Goal: Transaction & Acquisition: Obtain resource

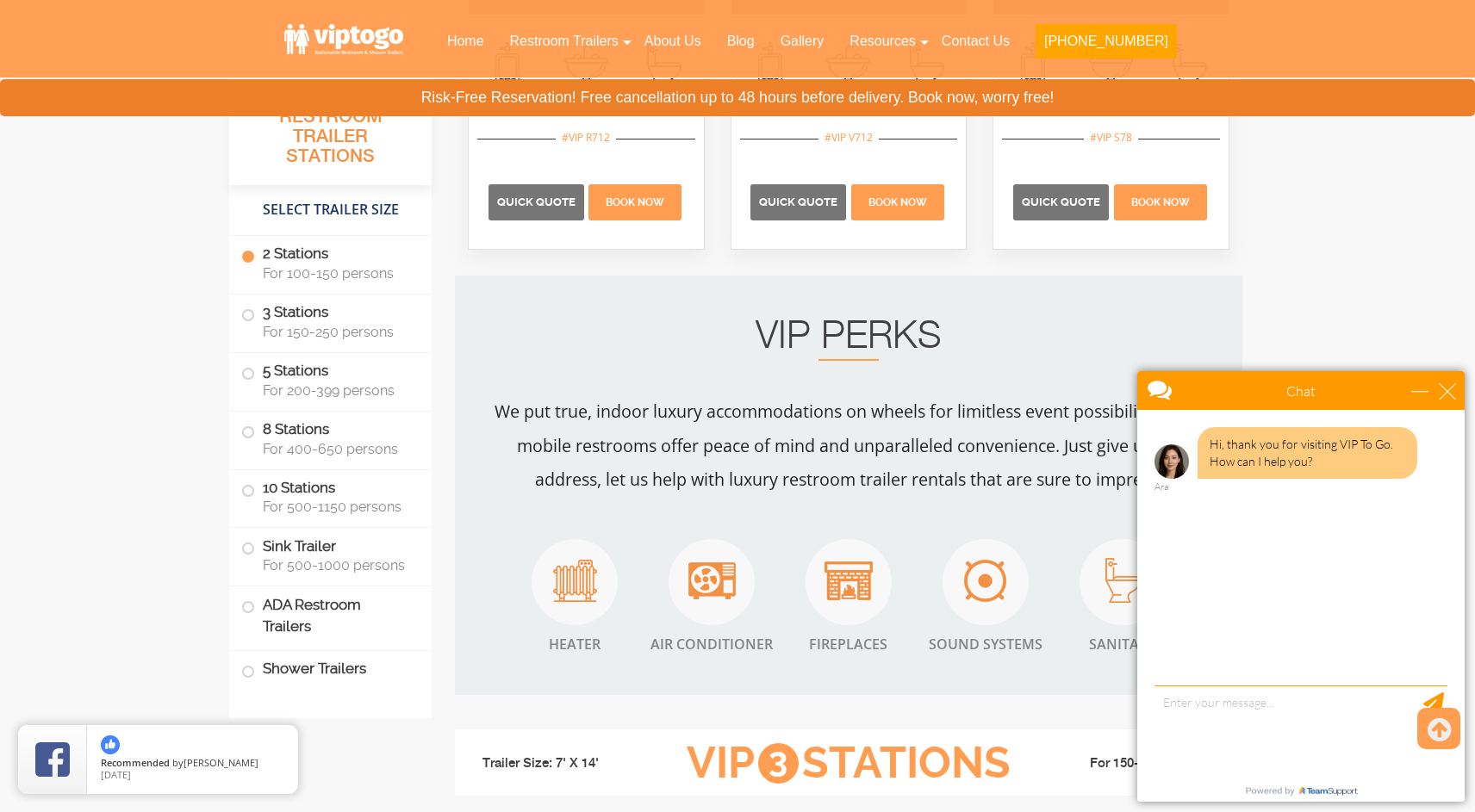
scroll to position [1355, 0]
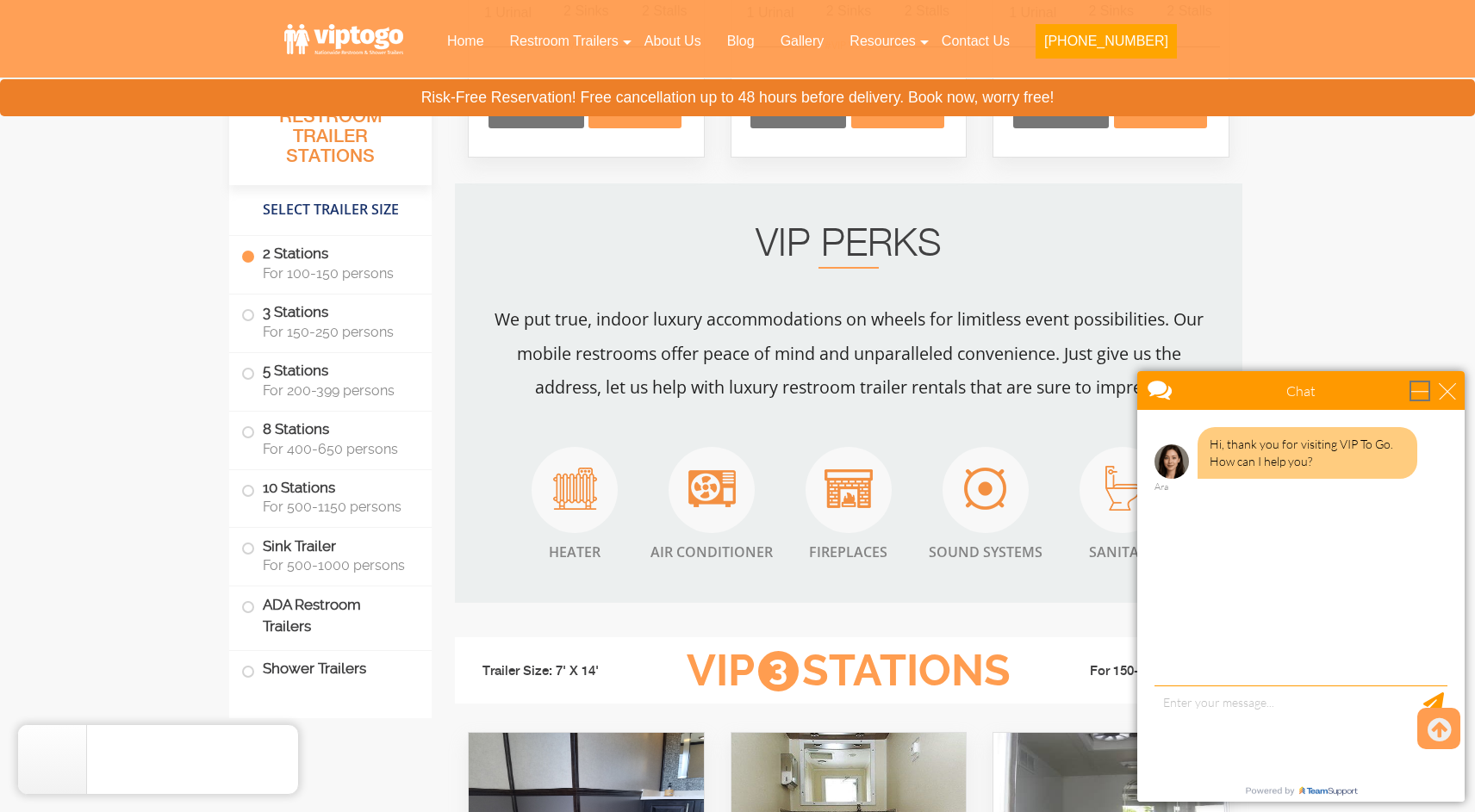
click at [1423, 386] on div "minimize" at bounding box center [1419, 390] width 17 height 17
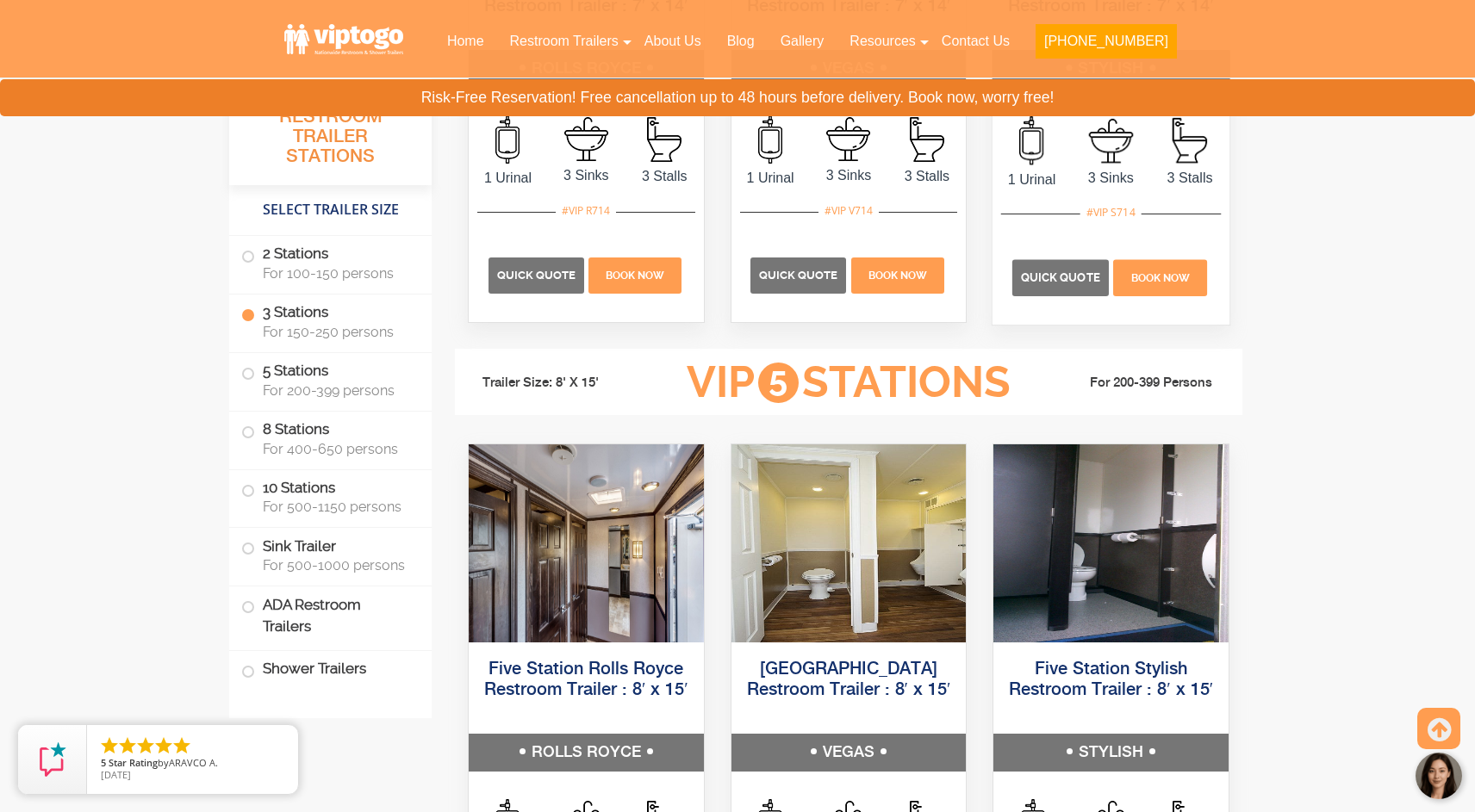
scroll to position [2329, 0]
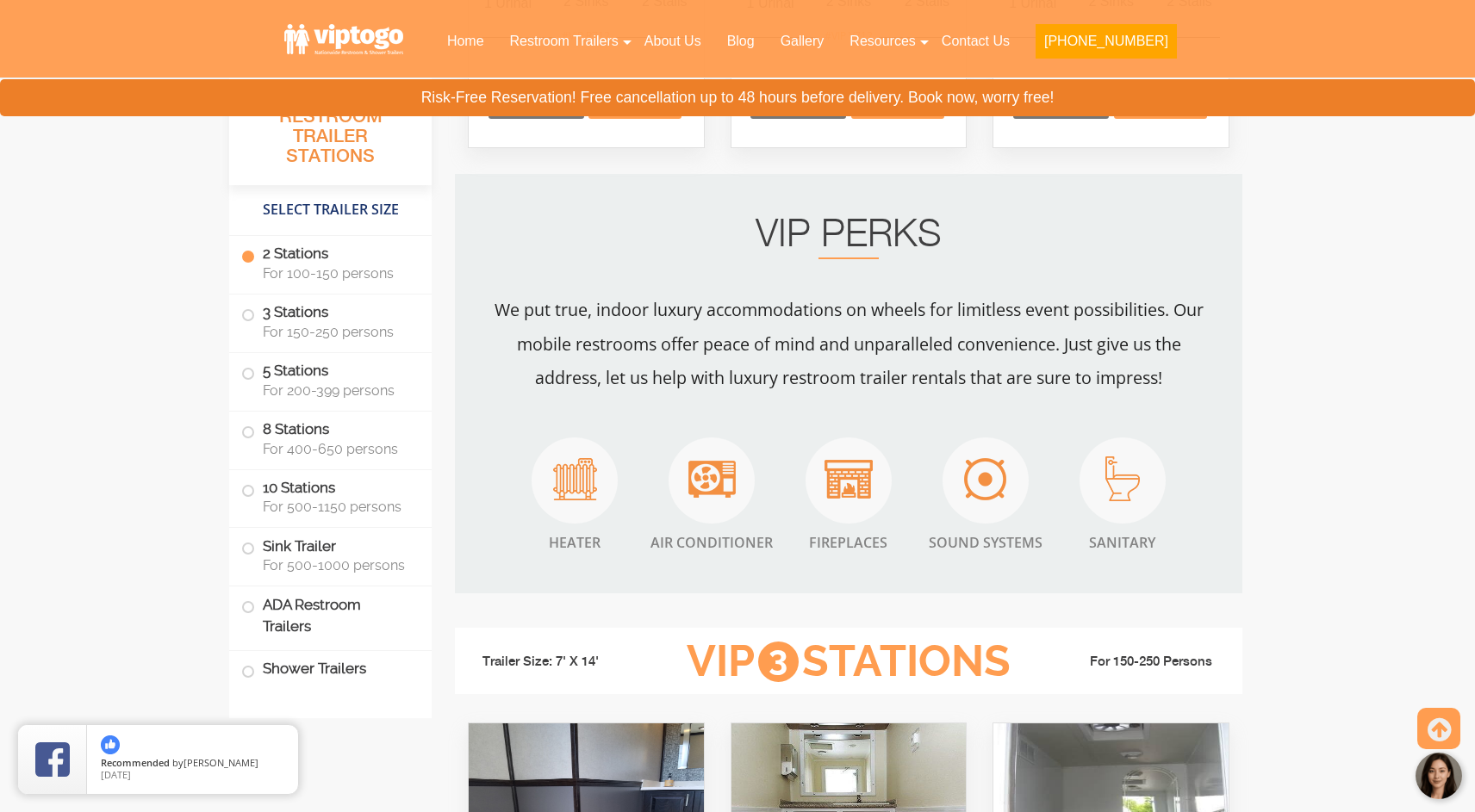
click at [356, 270] on span "For 100-150 persons" at bounding box center [337, 273] width 148 height 16
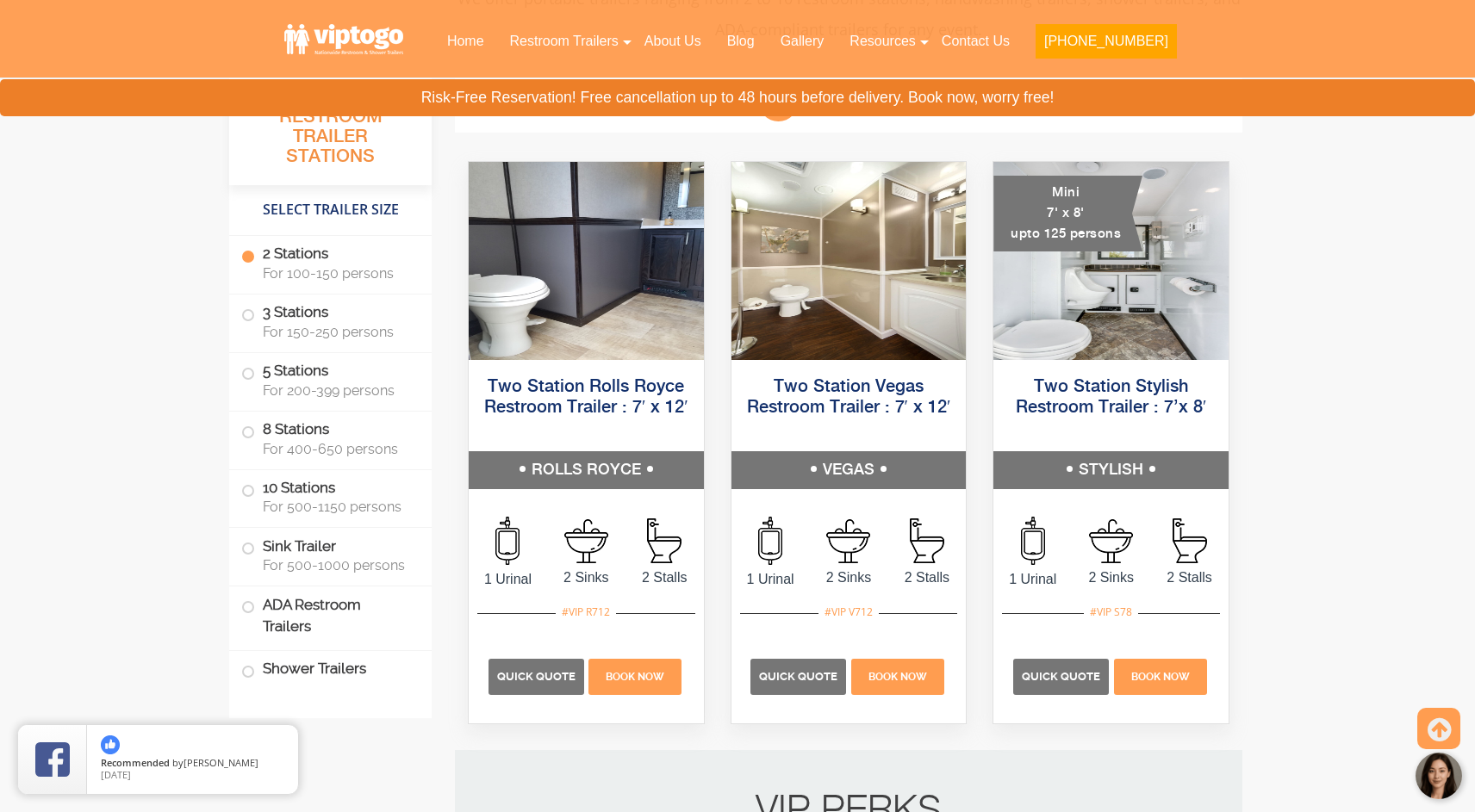
scroll to position [785, 0]
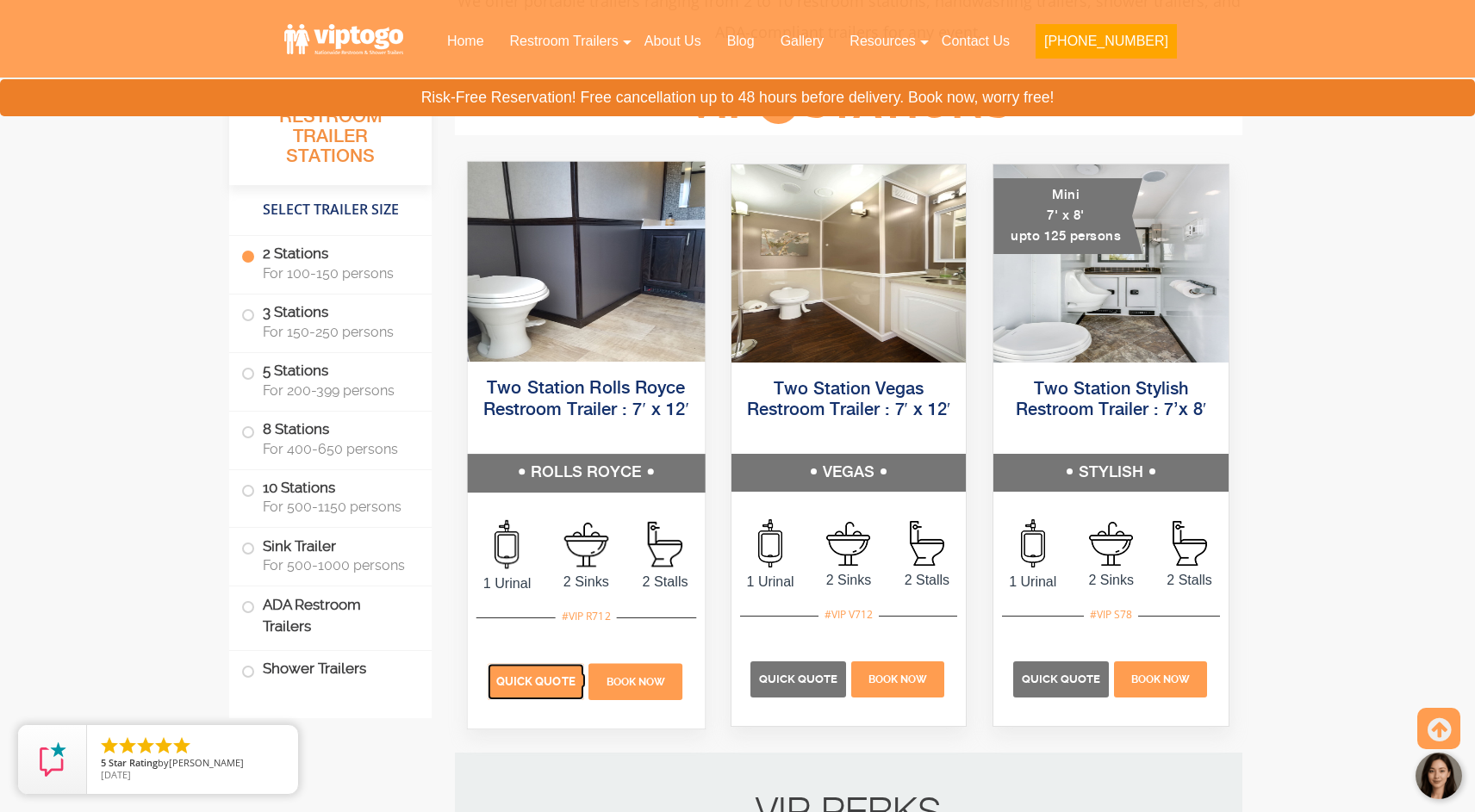
click at [546, 684] on span "Quick Quote" at bounding box center [535, 681] width 79 height 13
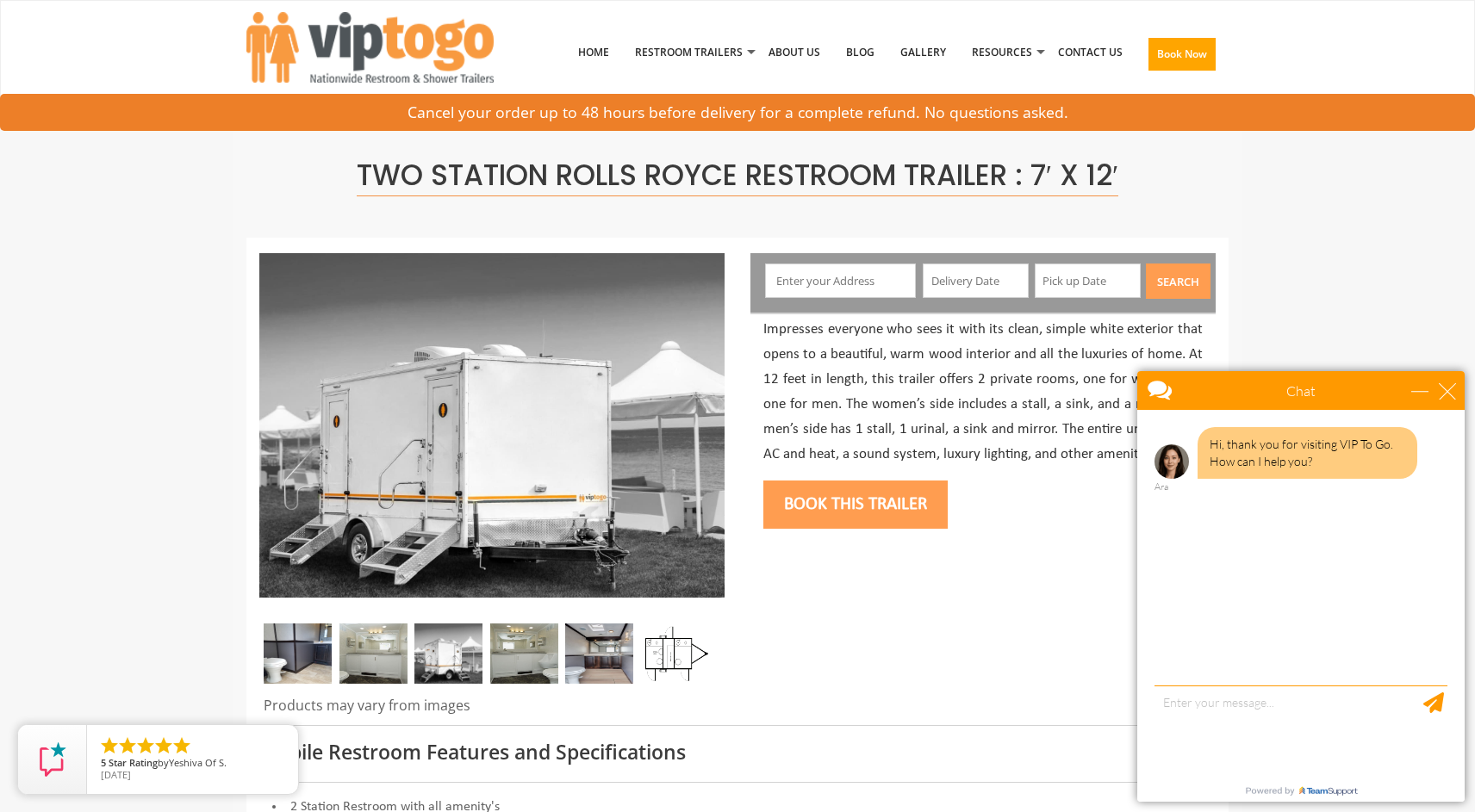
click at [394, 662] on img at bounding box center [373, 654] width 68 height 61
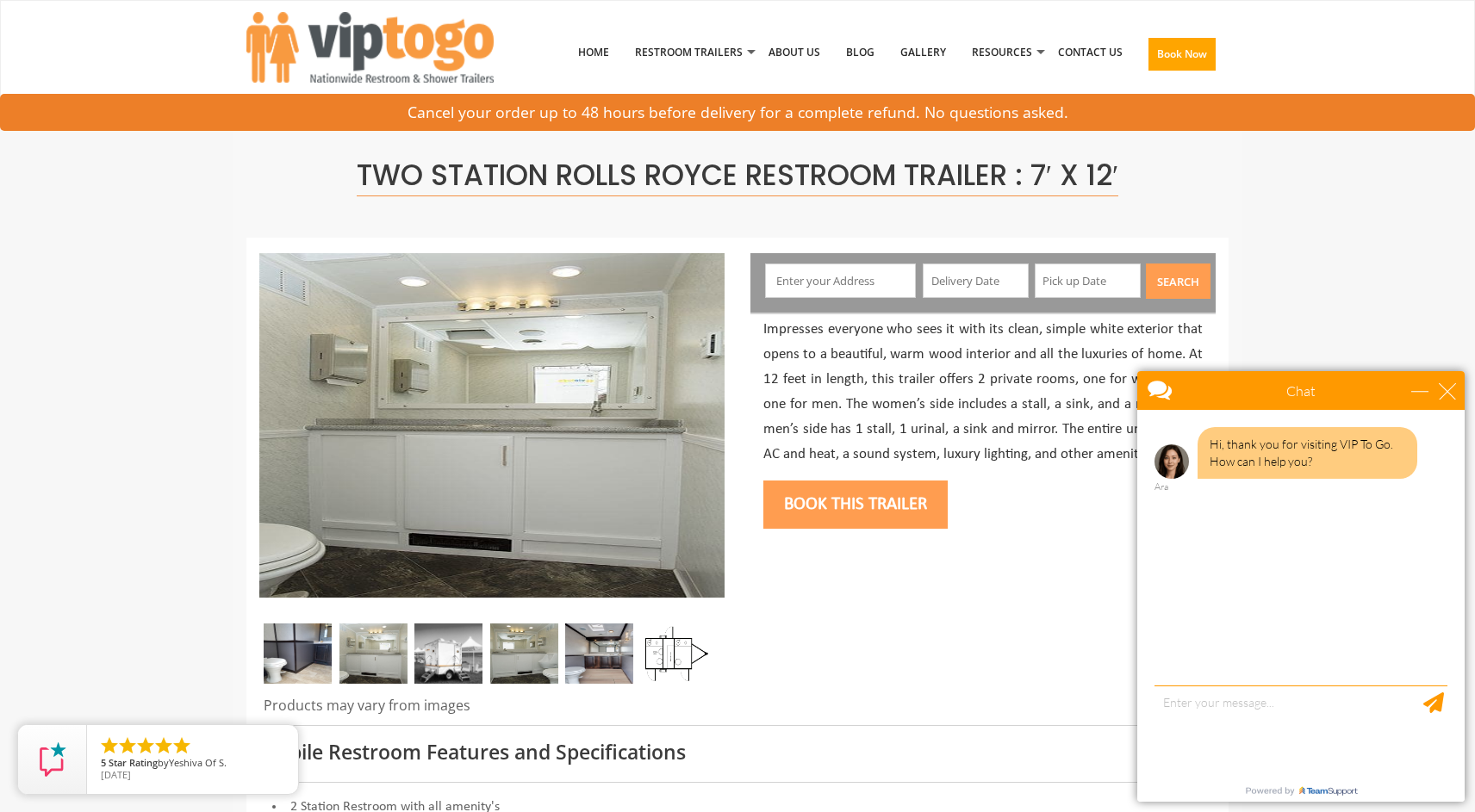
click at [444, 654] on img at bounding box center [448, 654] width 68 height 61
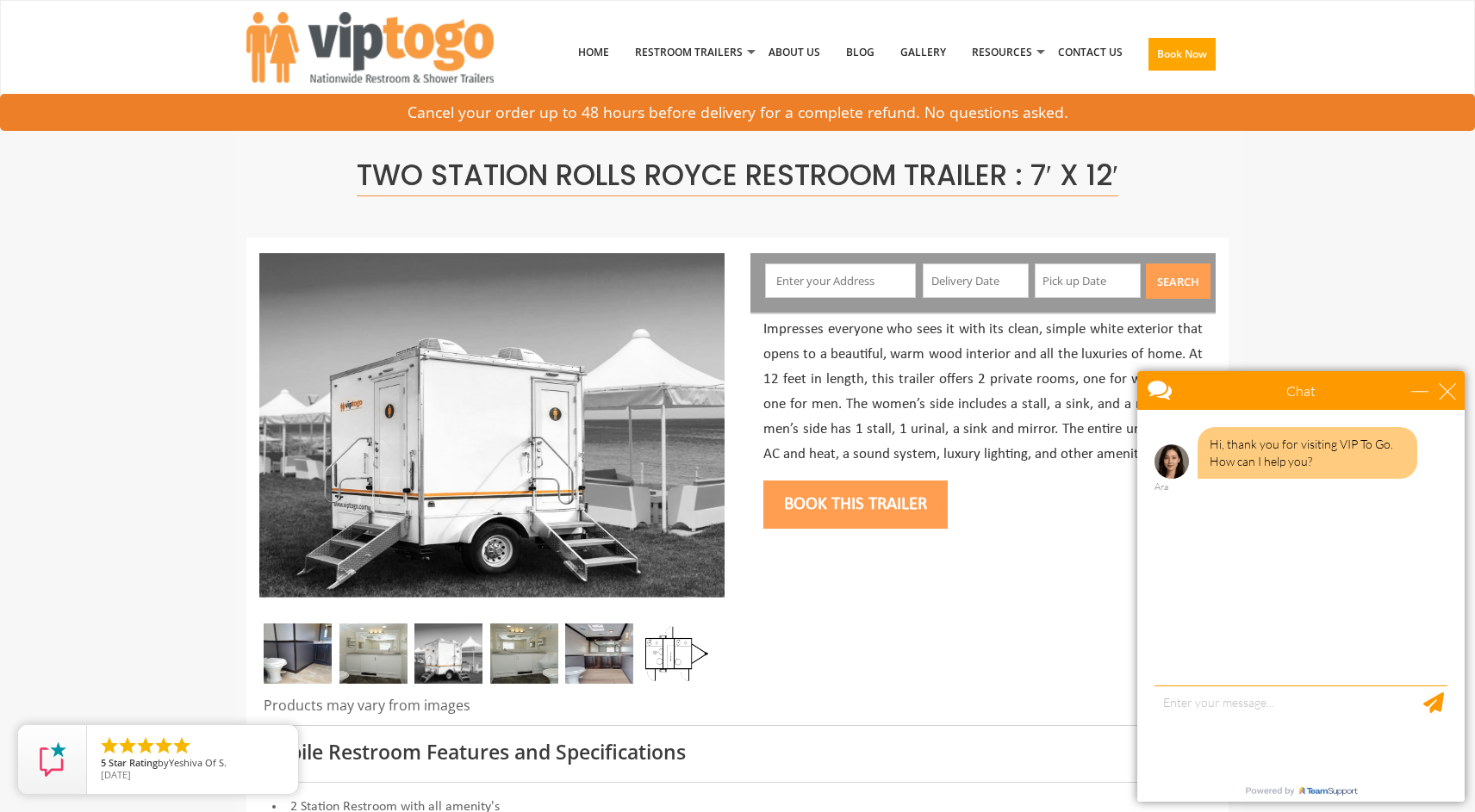
click at [506, 637] on img at bounding box center [524, 654] width 68 height 61
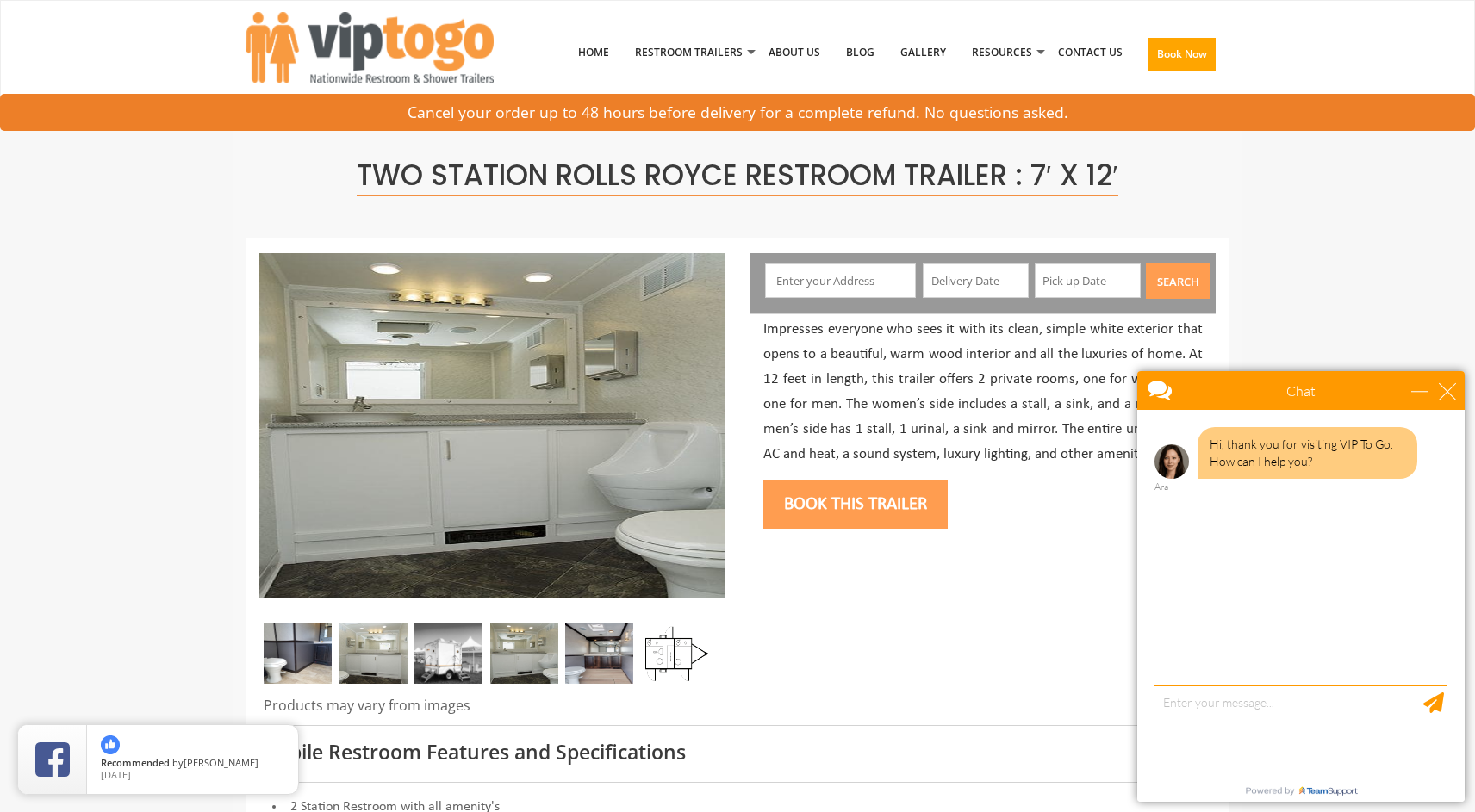
click at [582, 633] on img at bounding box center [599, 654] width 68 height 61
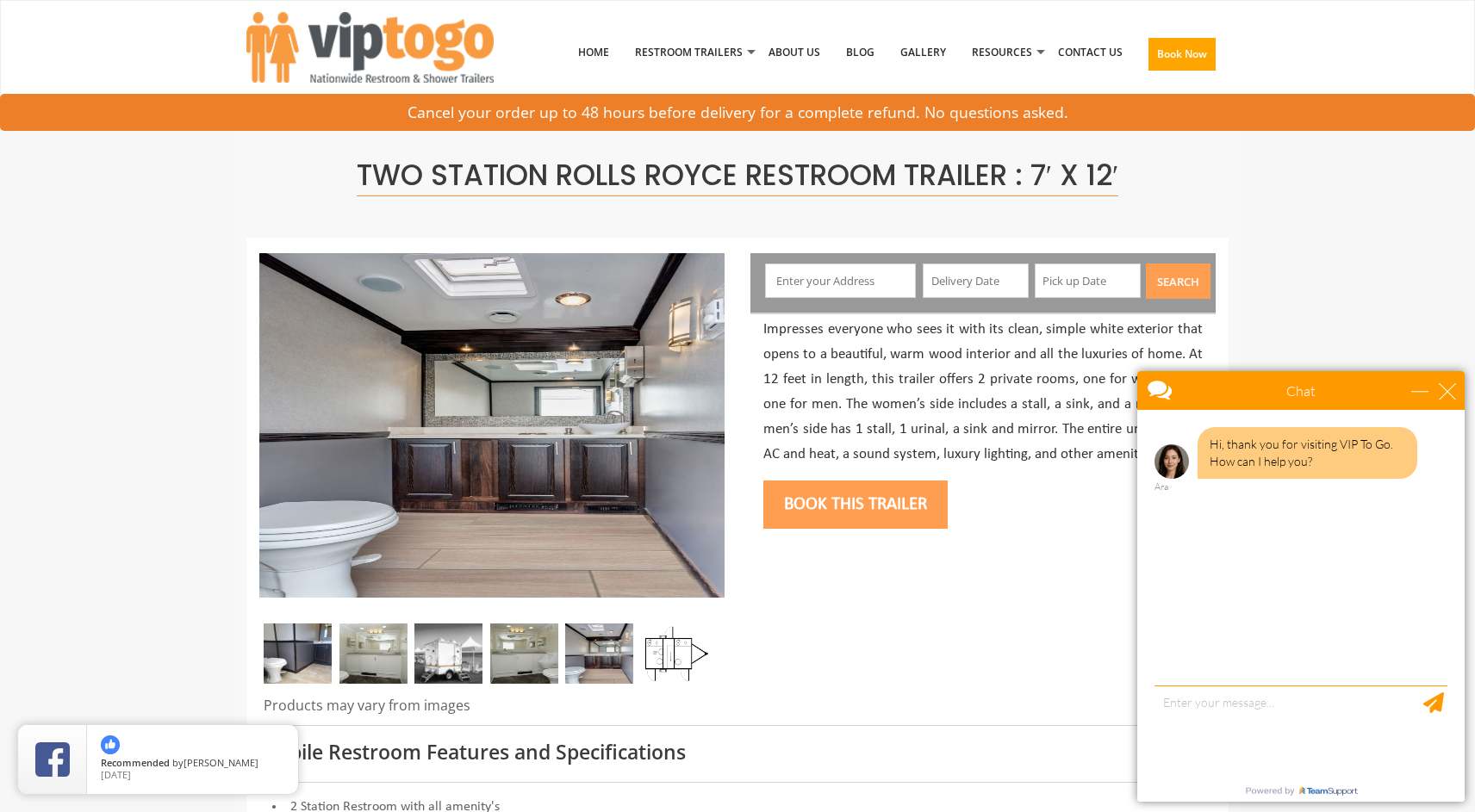
click at [805, 281] on input "text" at bounding box center [841, 280] width 151 height 35
click at [1422, 400] on div "Chat" at bounding box center [1301, 391] width 328 height 39
click at [1442, 391] on div "close" at bounding box center [1446, 390] width 17 height 17
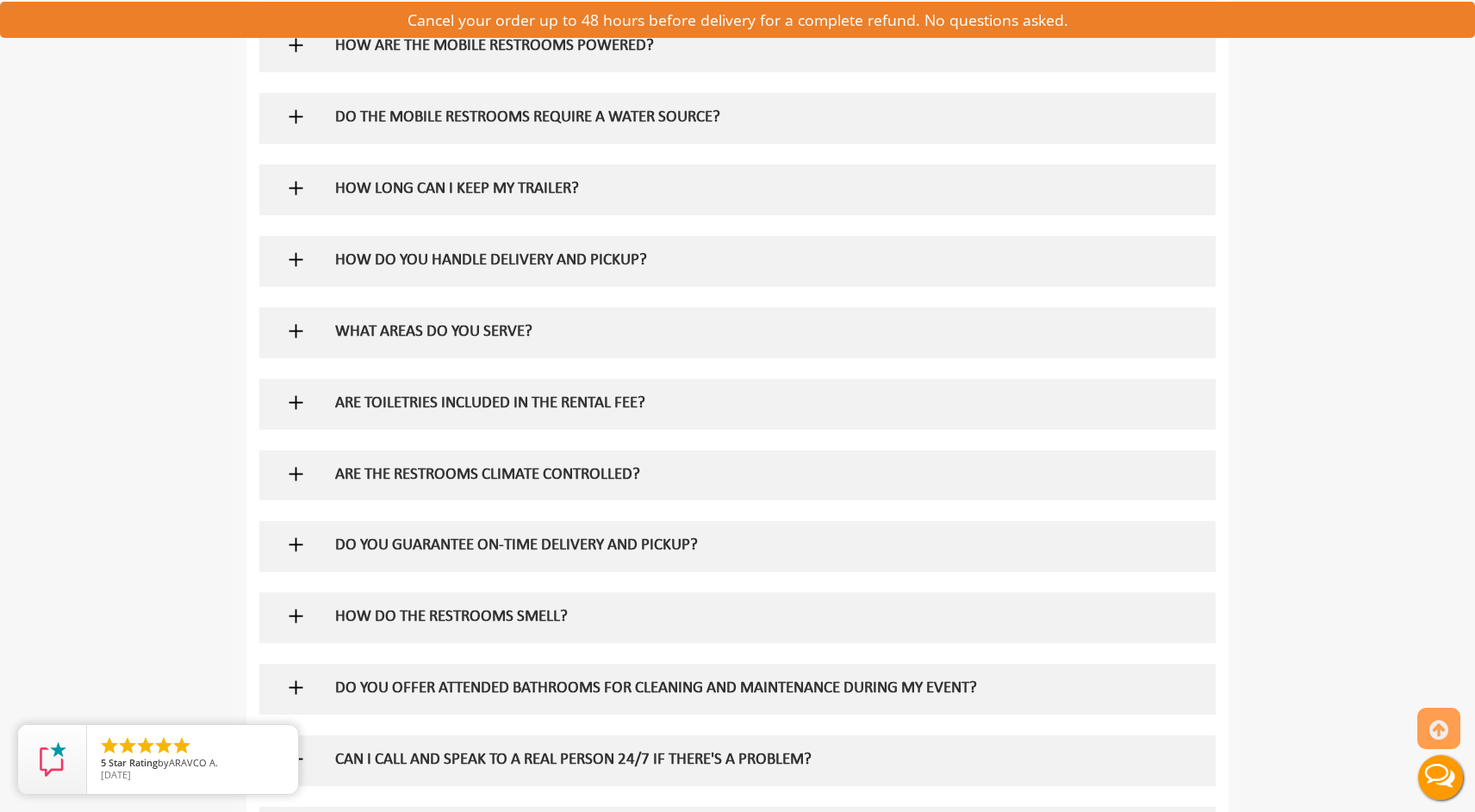
scroll to position [1239, 0]
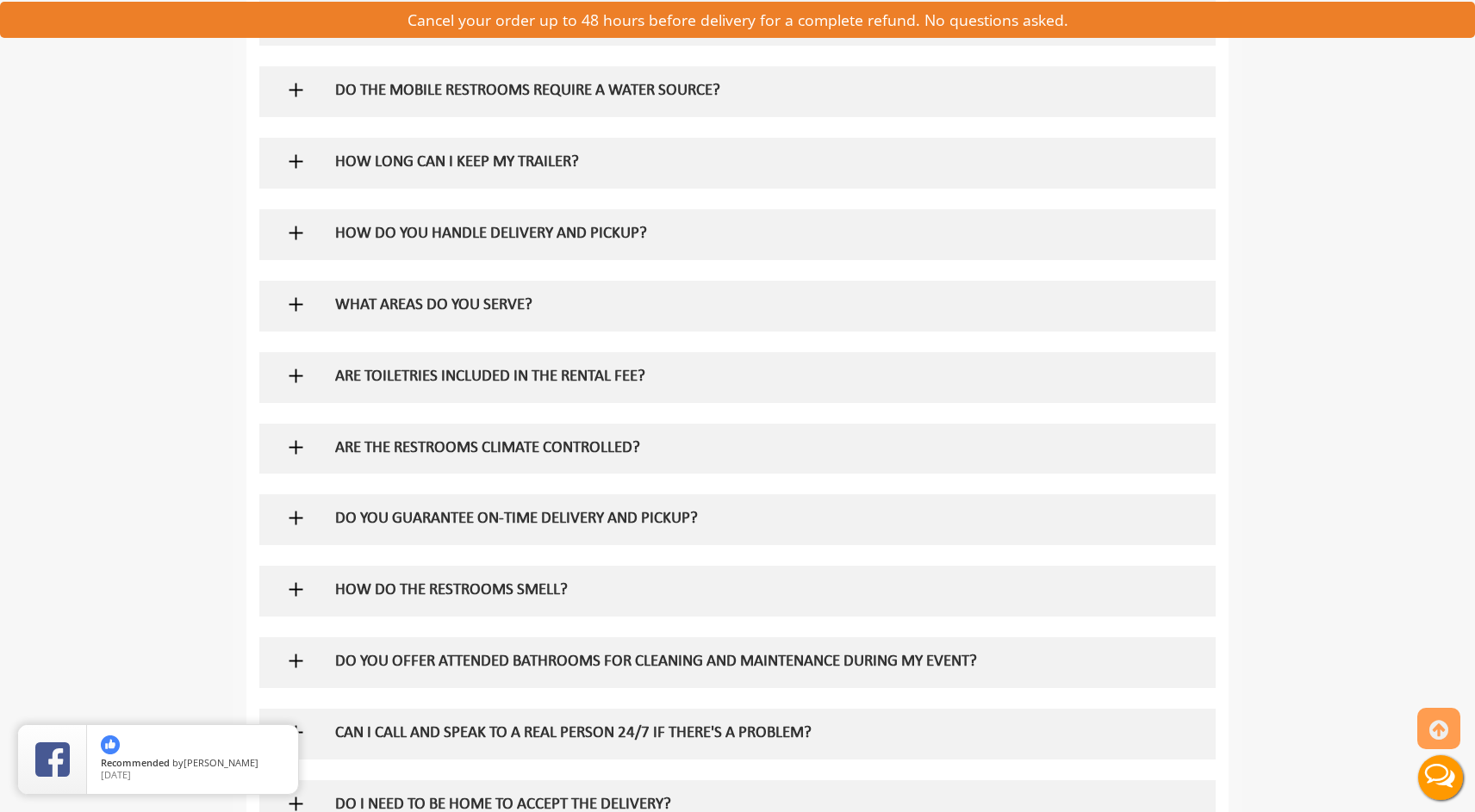
click at [285, 325] on div at bounding box center [738, 305] width 931 height 50
click at [293, 297] on img at bounding box center [296, 304] width 21 height 21
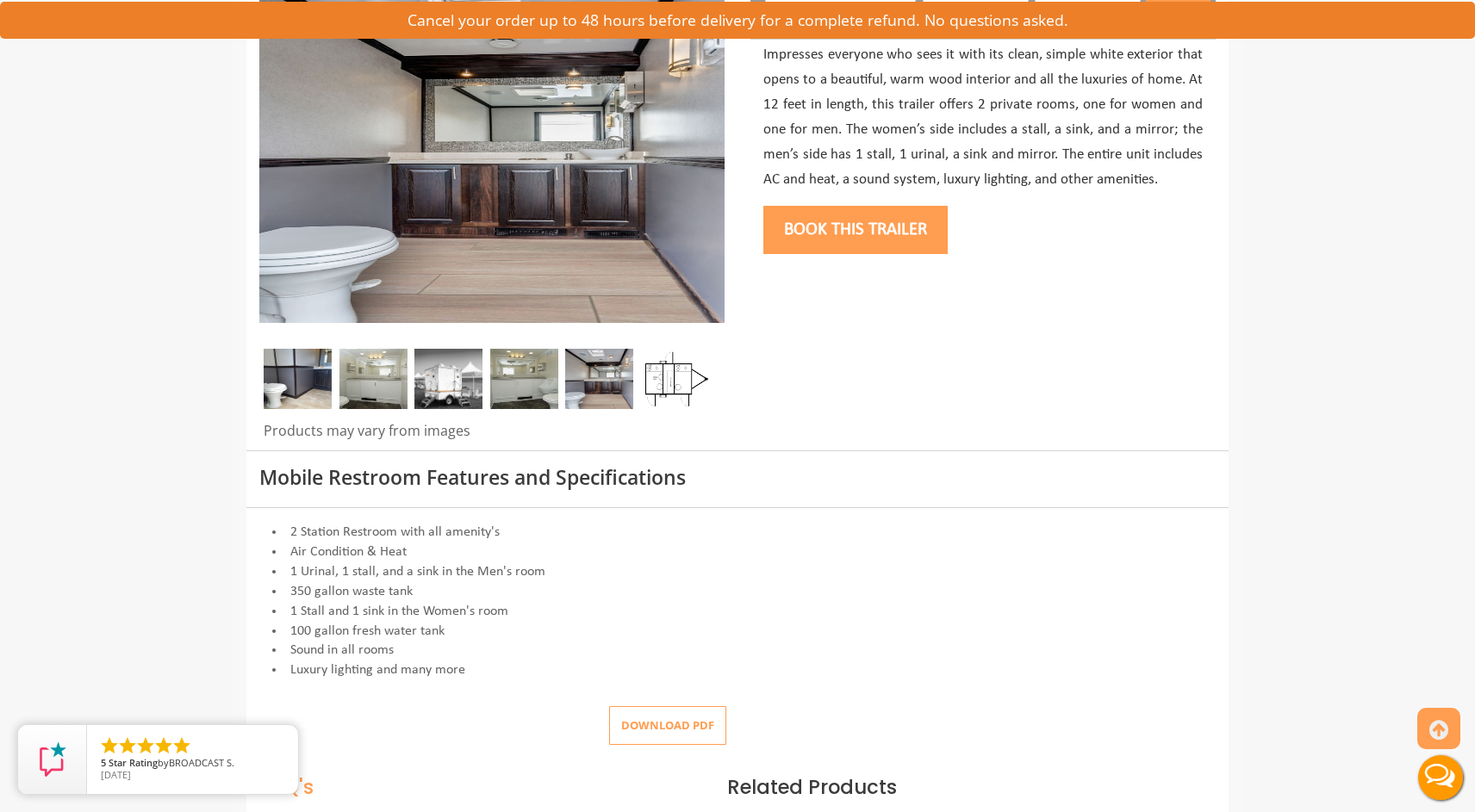
scroll to position [0, 0]
